Goal: Task Accomplishment & Management: Manage account settings

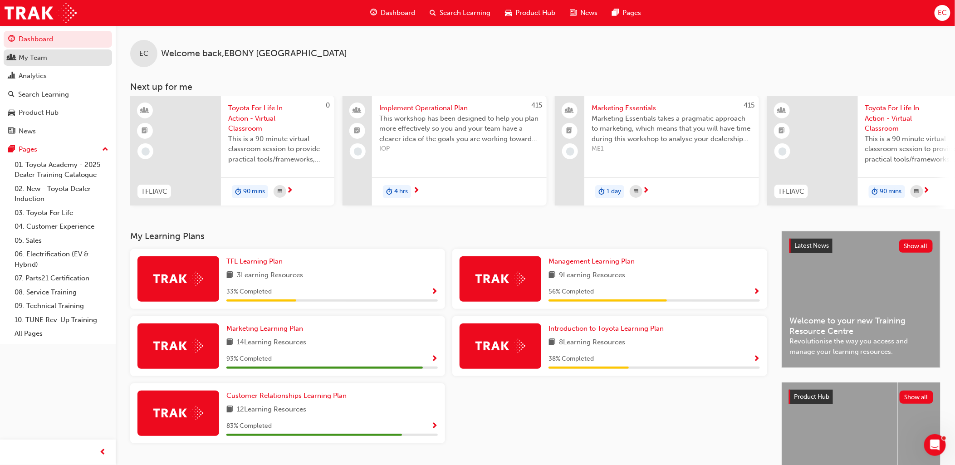
click at [44, 60] on div "My Team" at bounding box center [33, 58] width 29 height 10
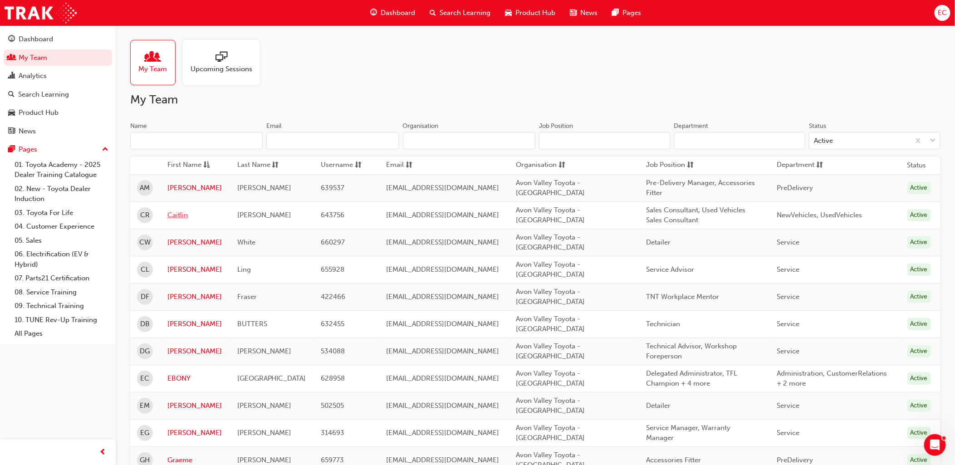
click at [177, 212] on link "Caitlin" at bounding box center [195, 215] width 56 height 10
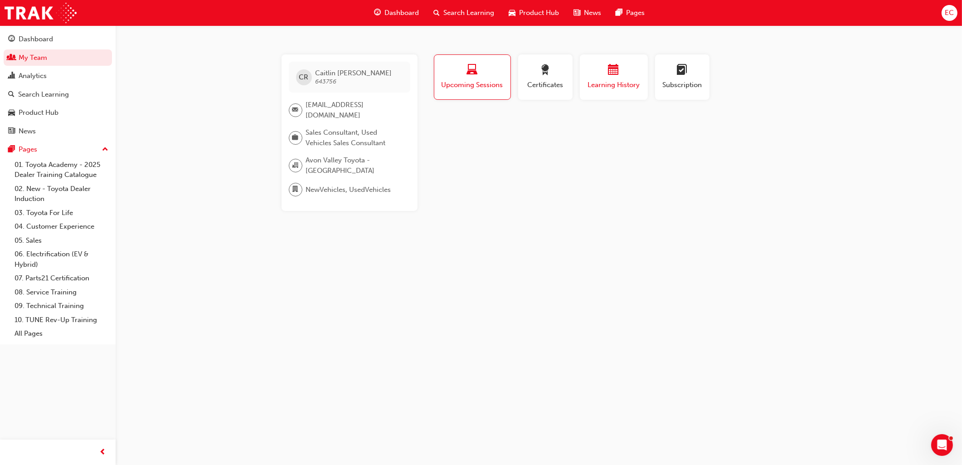
click at [618, 87] on span "Learning History" at bounding box center [614, 85] width 54 height 10
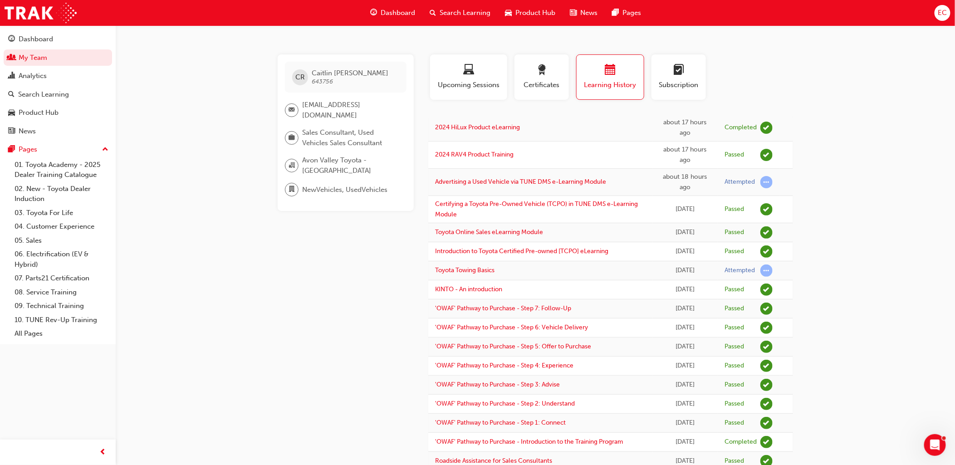
click at [942, 15] on span "EC" at bounding box center [941, 13] width 9 height 10
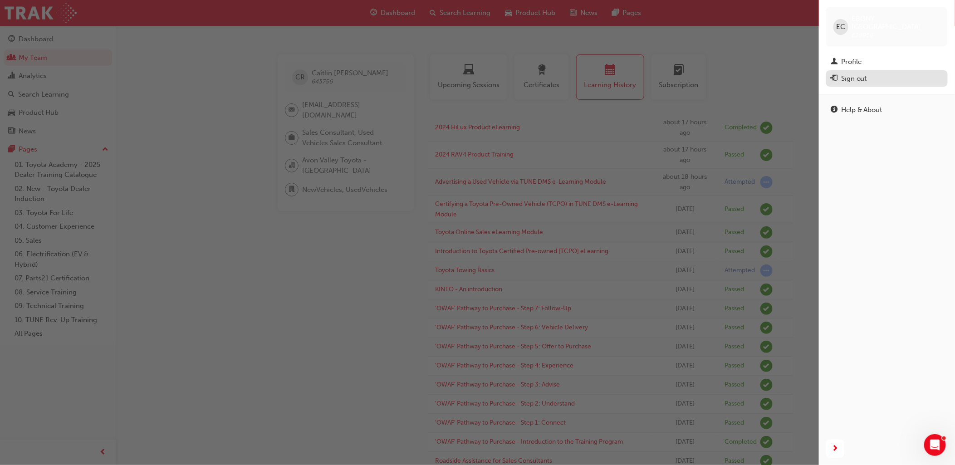
click at [863, 73] on div "Sign out" at bounding box center [854, 78] width 26 height 10
